Goal: Task Accomplishment & Management: Manage account settings

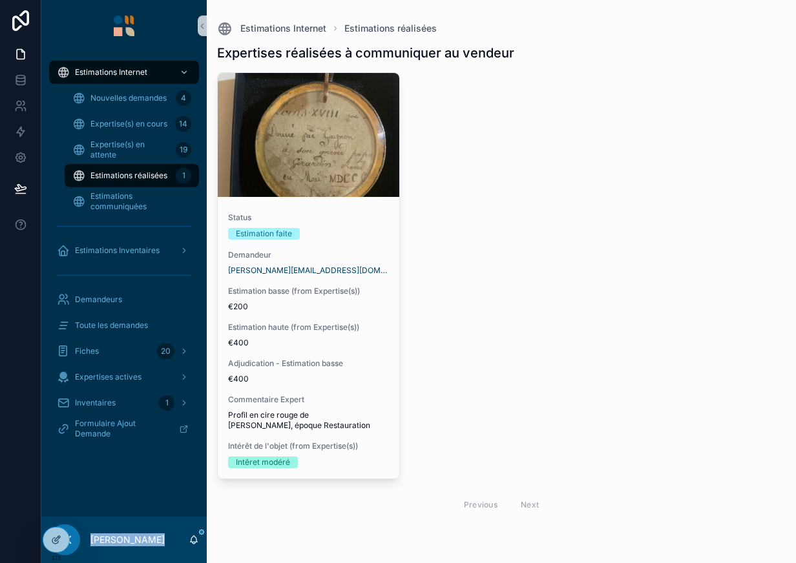
click at [137, 180] on span "Estimations réalisées" at bounding box center [128, 176] width 77 height 10
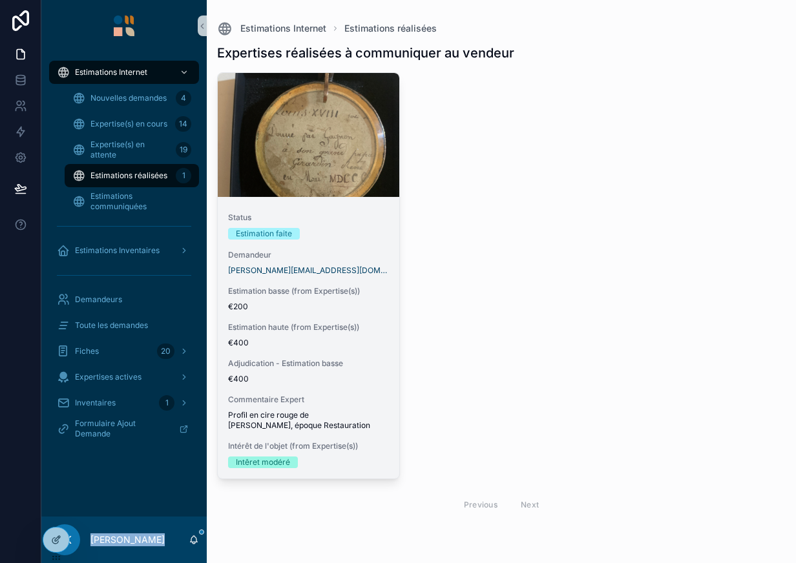
click at [307, 293] on span "Estimation basse (from Expertise(s))" at bounding box center [308, 291] width 161 height 10
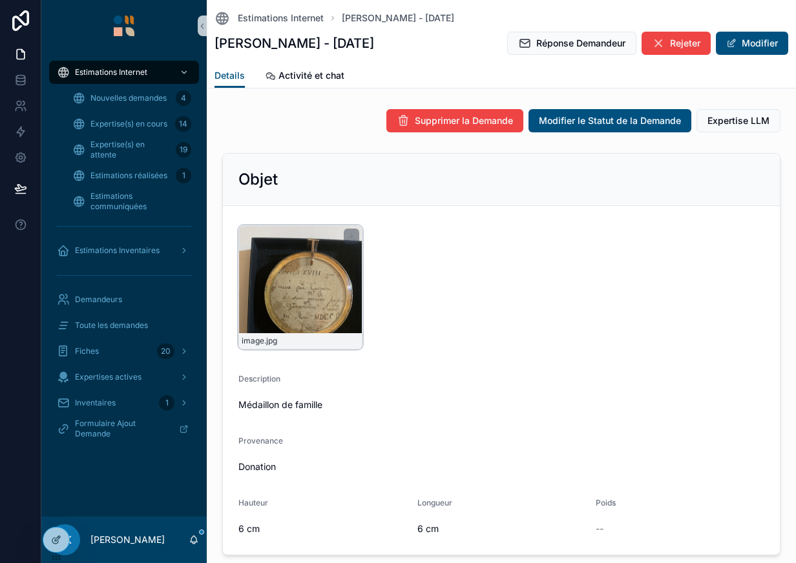
click at [316, 297] on div "image .jpg" at bounding box center [300, 288] width 124 height 124
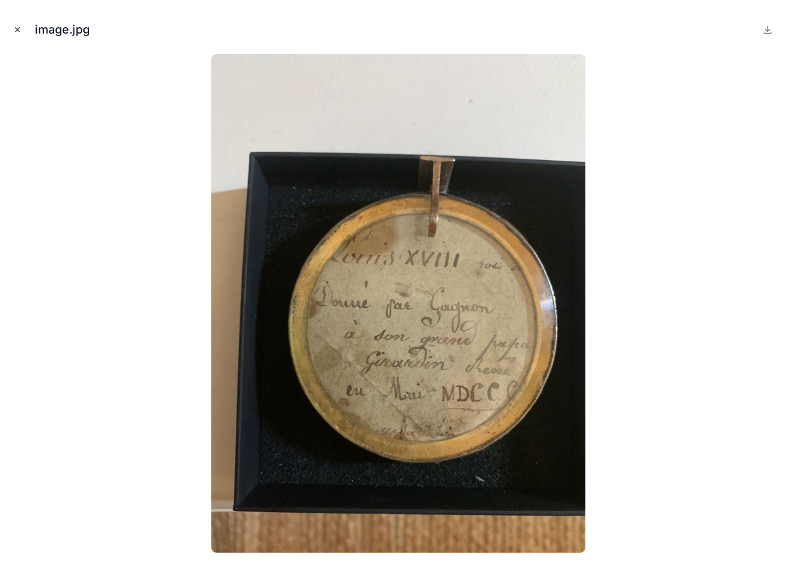
click at [17, 24] on button "Close modal" at bounding box center [17, 30] width 14 height 14
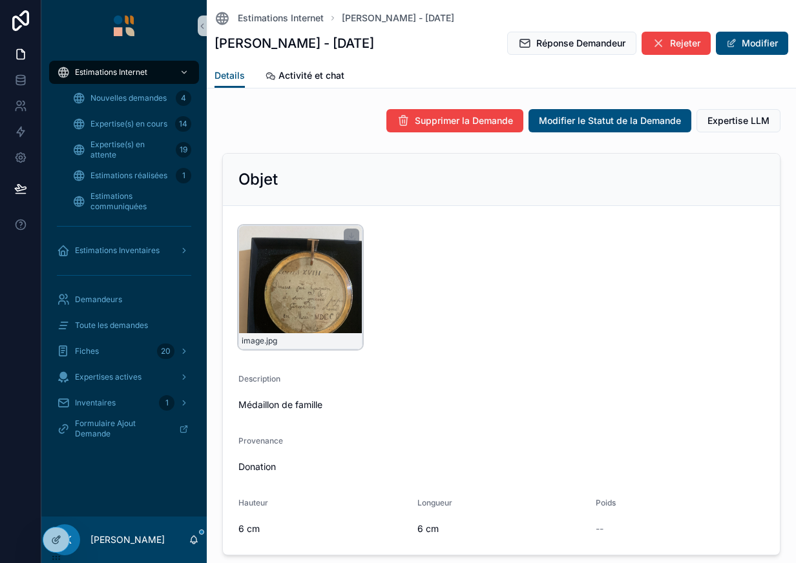
click at [309, 301] on div "image .jpg" at bounding box center [300, 288] width 124 height 124
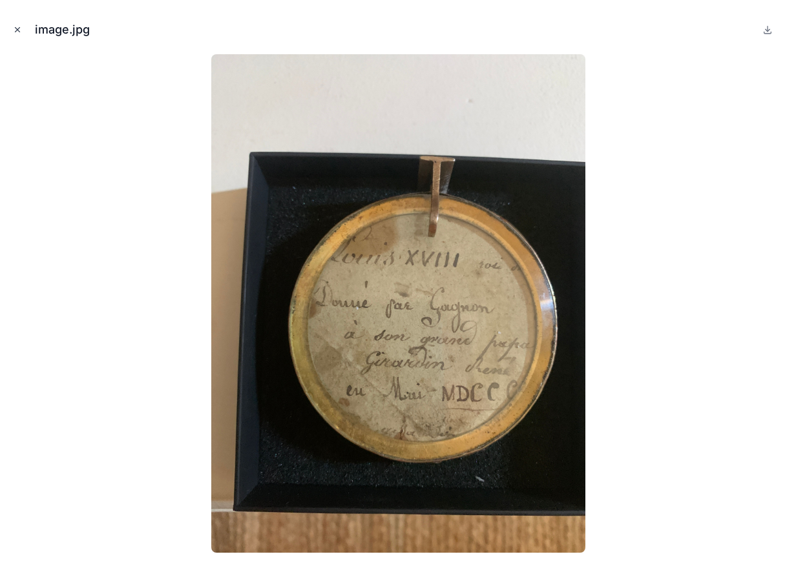
click at [21, 24] on button "Close modal" at bounding box center [17, 30] width 14 height 14
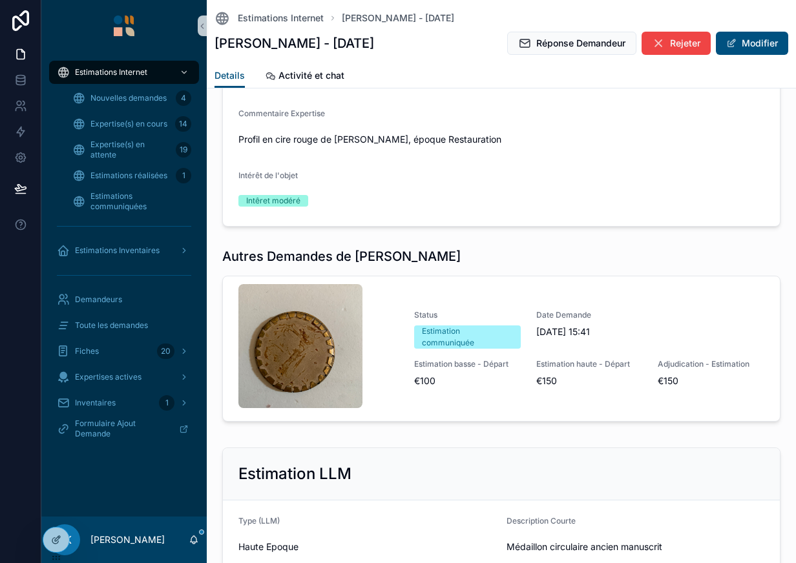
scroll to position [1262, 0]
click at [393, 334] on div "scrollable content" at bounding box center [320, 348] width 165 height 129
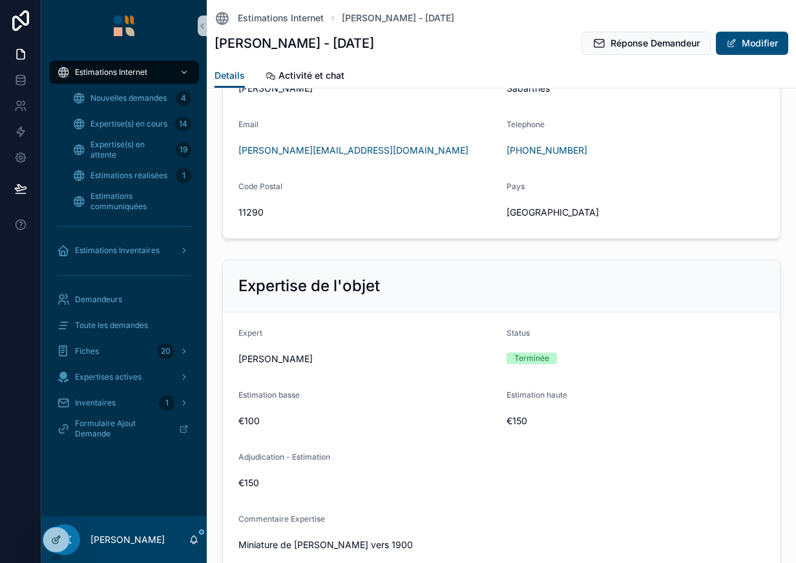
scroll to position [865, 0]
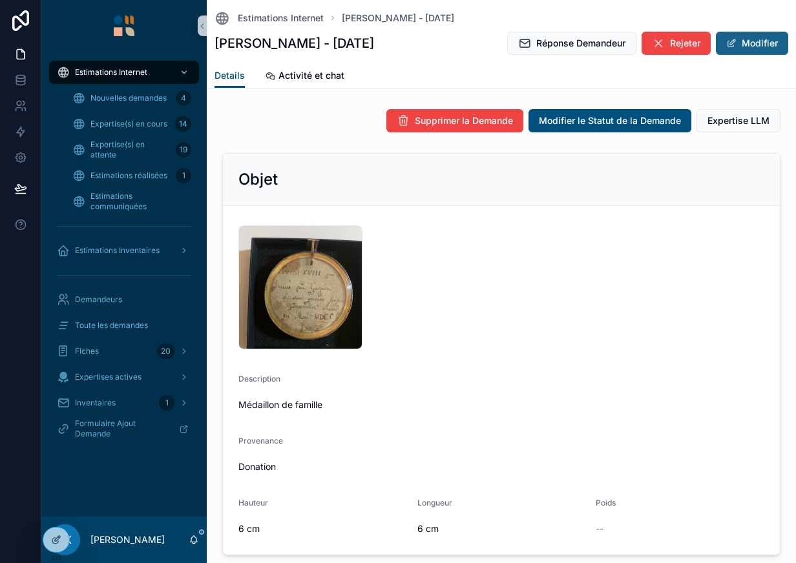
click at [749, 48] on button "Modifier" at bounding box center [752, 43] width 72 height 23
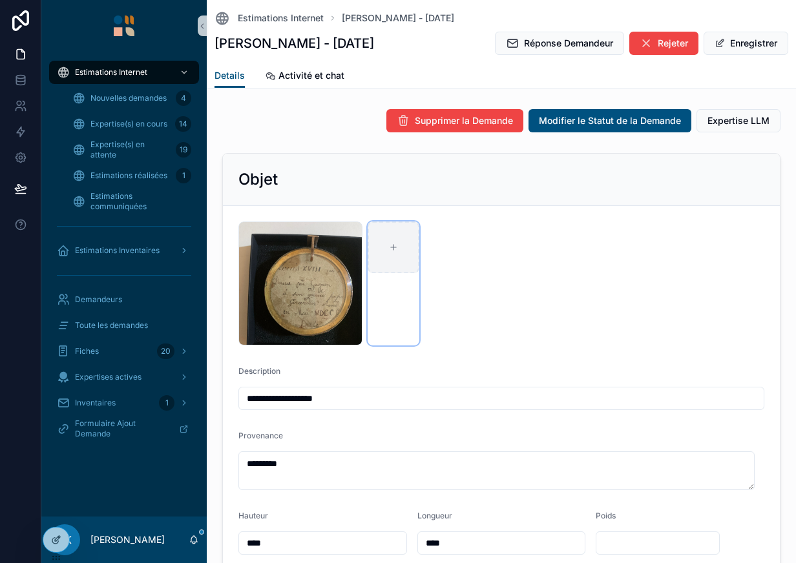
click at [392, 257] on div "scrollable content" at bounding box center [394, 248] width 52 height 52
type input "**********"
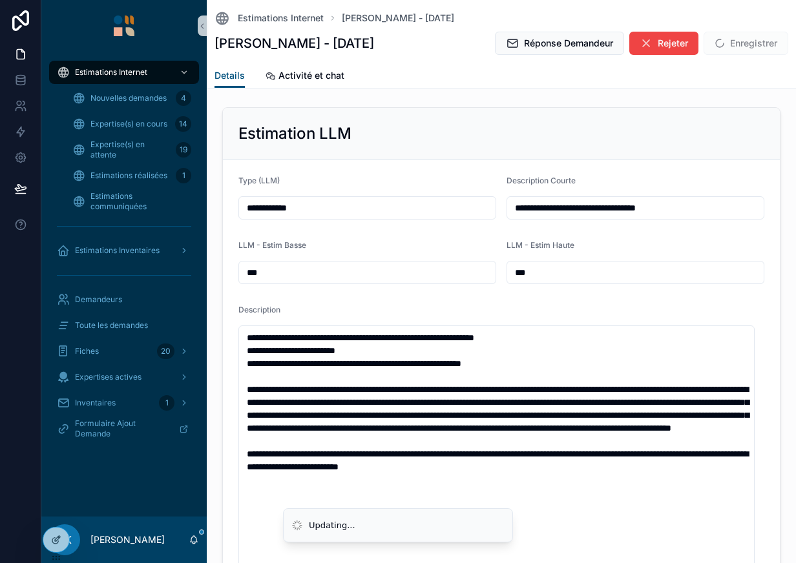
scroll to position [1670, 0]
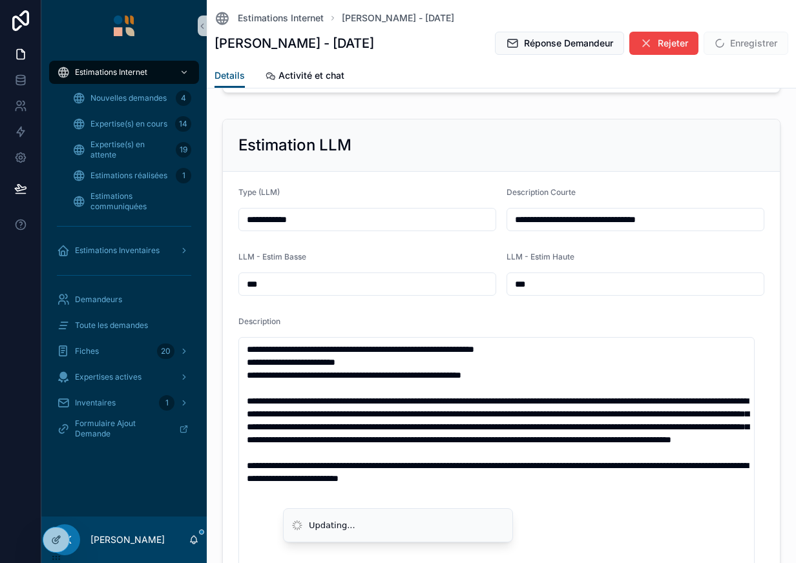
drag, startPoint x: 680, startPoint y: 224, endPoint x: 598, endPoint y: 213, distance: 83.5
click at [598, 213] on input "**********" at bounding box center [635, 220] width 257 height 18
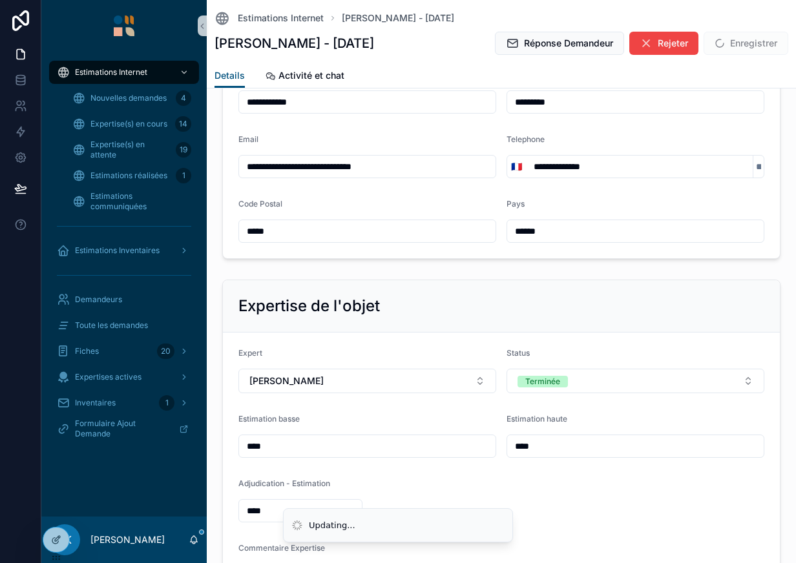
scroll to position [893, 0]
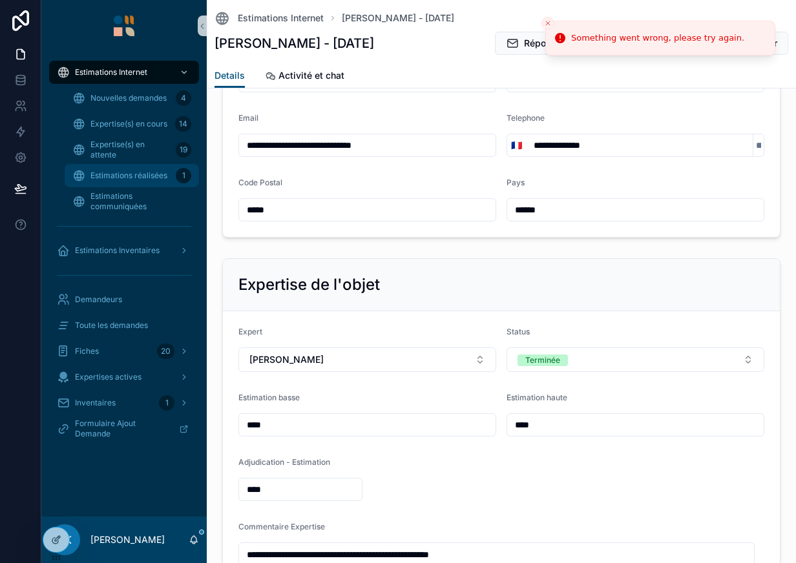
type input "**********"
click at [154, 166] on div "Estimations réalisées 1" at bounding box center [131, 175] width 119 height 21
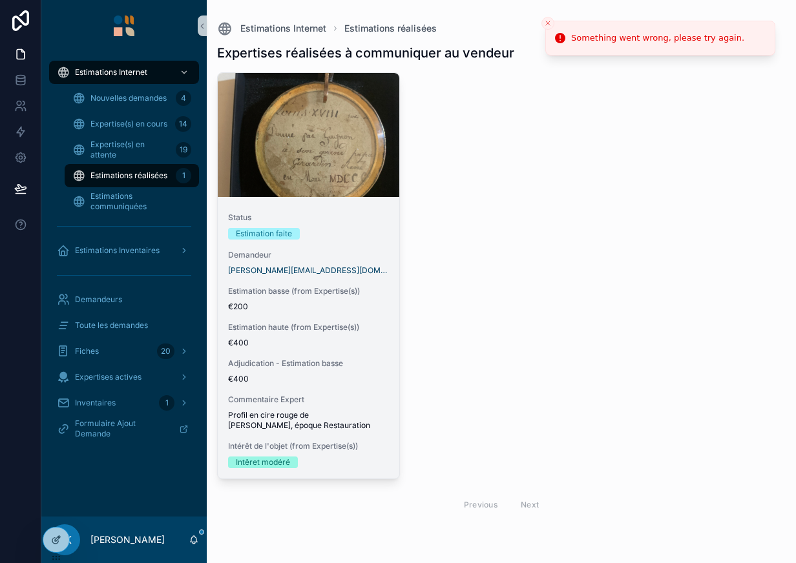
click at [330, 249] on div "Status Estimation faite Demandeur [PERSON_NAME][EMAIL_ADDRESS][DOMAIN_NAME] Est…" at bounding box center [309, 340] width 182 height 277
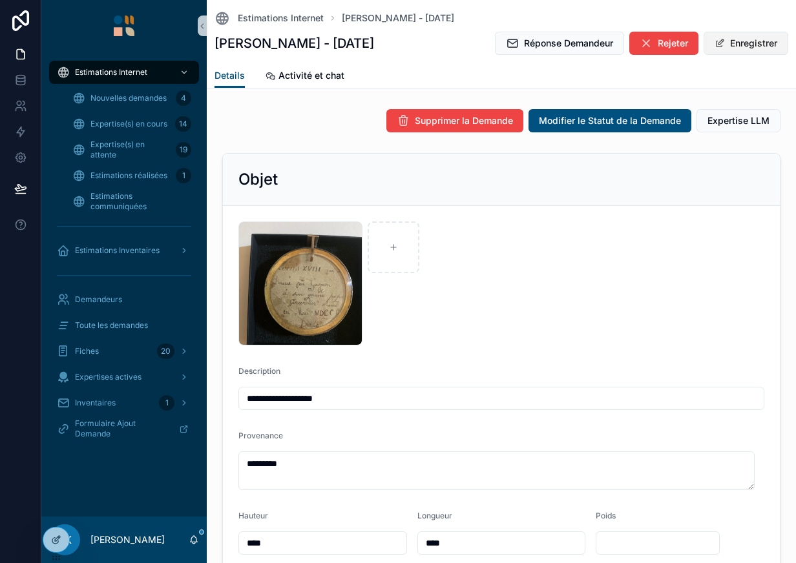
click at [744, 46] on button "Enregistrer" at bounding box center [746, 43] width 85 height 23
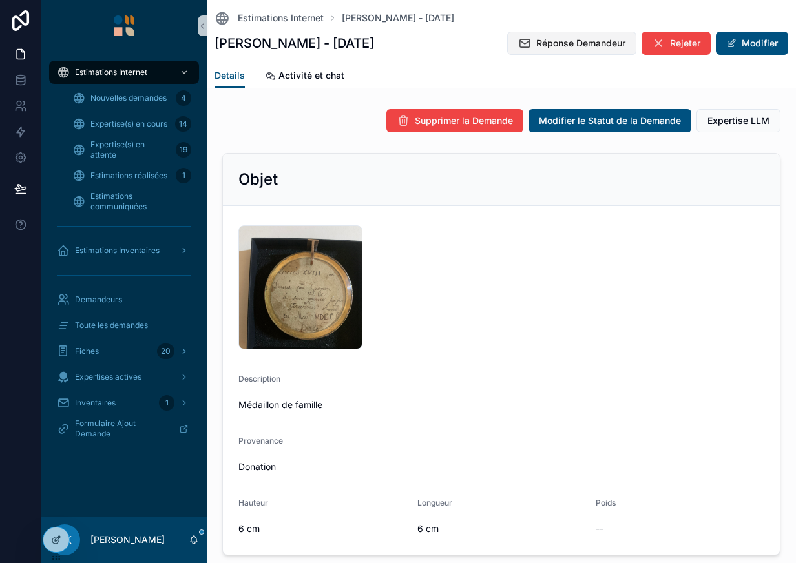
click at [583, 39] on span "Réponse Demandeur" at bounding box center [580, 43] width 89 height 13
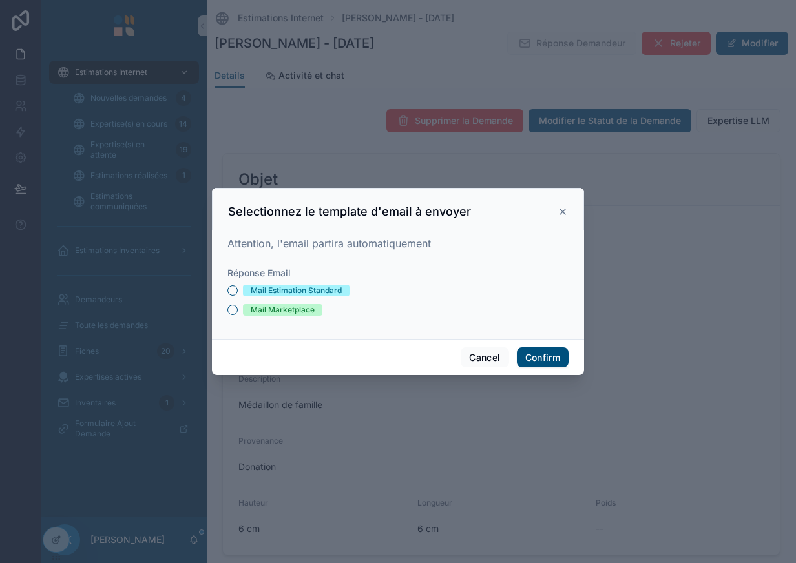
click at [262, 285] on div "Mail Estimation Standard" at bounding box center [296, 291] width 91 height 12
click at [238, 286] on button "Mail Estimation Standard" at bounding box center [232, 291] width 10 height 10
click at [533, 351] on button "Confirm" at bounding box center [543, 358] width 52 height 21
